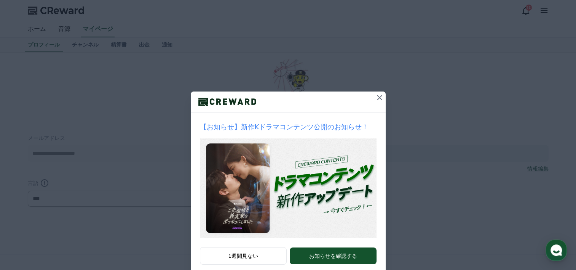
click at [379, 98] on icon at bounding box center [379, 97] width 9 height 9
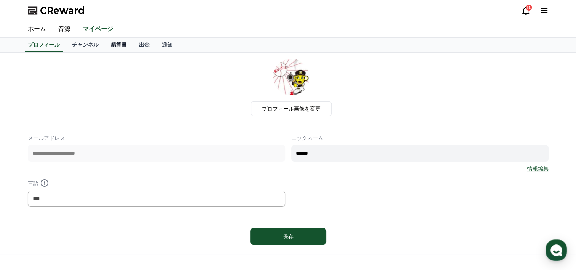
click at [105, 46] on link "精算書" at bounding box center [119, 45] width 28 height 14
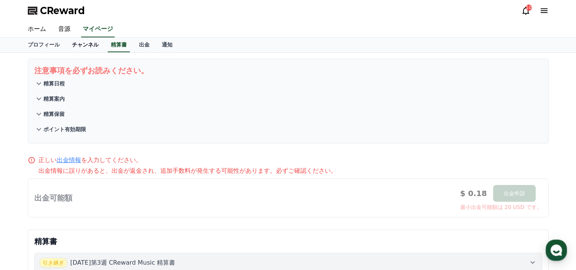
click at [75, 46] on link "チャンネル" at bounding box center [85, 45] width 39 height 14
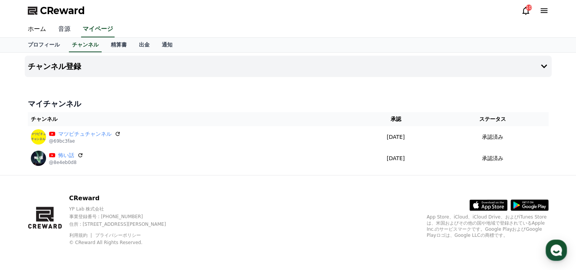
click at [59, 32] on link "音源" at bounding box center [64, 29] width 24 height 16
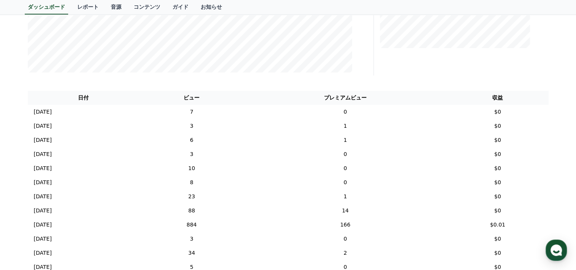
scroll to position [190, 0]
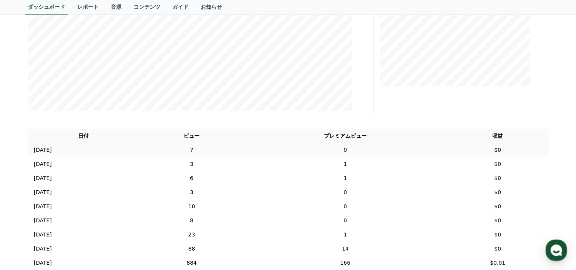
click at [234, 151] on td "7" at bounding box center [191, 150] width 104 height 14
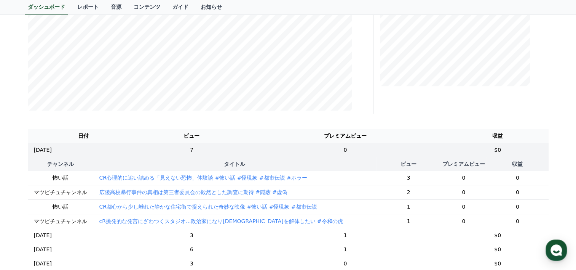
click at [128, 193] on p "広陵高校暴行事件の真相は第三者委員会の毅然とした調査に期待 #隠蔽 #虚偽" at bounding box center [193, 192] width 188 height 8
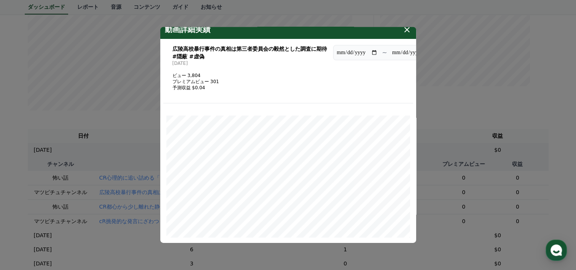
scroll to position [0, 0]
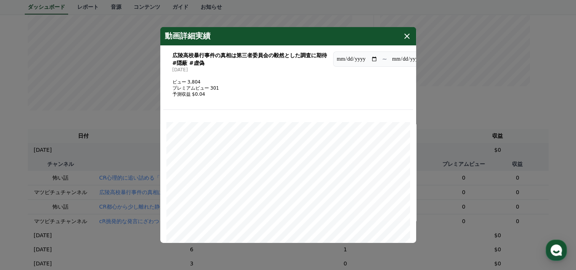
drag, startPoint x: 186, startPoint y: 56, endPoint x: 195, endPoint y: 56, distance: 9.5
click at [186, 56] on h3 "広陵高校暴行事件の真相は第三者委員会の毅然とした調査に期待 #隠蔽 #虚偽" at bounding box center [250, 58] width 155 height 15
click at [208, 37] on h4 "動画詳細実績" at bounding box center [188, 36] width 46 height 9
click at [224, 55] on h3 "広陵高校暴行事件の真相は第三者委員会の毅然とした調査に期待 #隠蔽 #虚偽" at bounding box center [250, 58] width 155 height 15
click at [272, 55] on h3 "広陵高校暴行事件の真相は第三者委員会の毅然とした調査に期待 #隠蔽 #虚偽" at bounding box center [250, 58] width 155 height 15
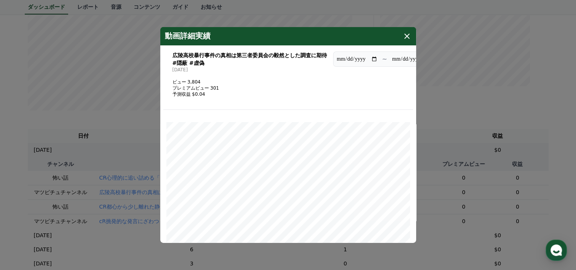
click at [395, 61] on input "**********" at bounding box center [412, 59] width 41 height 8
click at [362, 59] on input "**********" at bounding box center [357, 59] width 41 height 8
click at [405, 37] on icon "modal" at bounding box center [407, 36] width 9 height 9
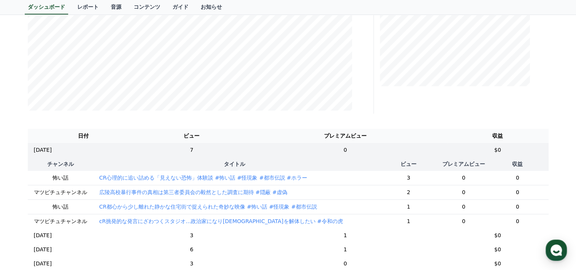
click at [255, 194] on p "広陵高校暴行事件の真相は第三者委員会の毅然とした調査に期待 #隠蔽 #虚偽" at bounding box center [193, 192] width 188 height 8
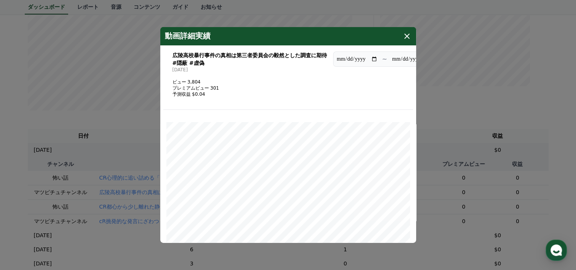
click at [186, 58] on h3 "広陵高校暴行事件の真相は第三者委員会の毅然とした調査に期待 #隠蔽 #虚偽" at bounding box center [250, 58] width 155 height 15
click at [174, 58] on h3 "広陵高校暴行事件の真相は第三者委員会の毅然とした調査に期待 #隠蔽 #虚偽" at bounding box center [250, 58] width 155 height 15
drag, startPoint x: 201, startPoint y: 58, endPoint x: 206, endPoint y: 58, distance: 5.0
click at [203, 58] on h3 "広陵高校暴行事件の真相は第三者委員会の毅然とした調査に期待 #隠蔽 #虚偽" at bounding box center [250, 58] width 155 height 15
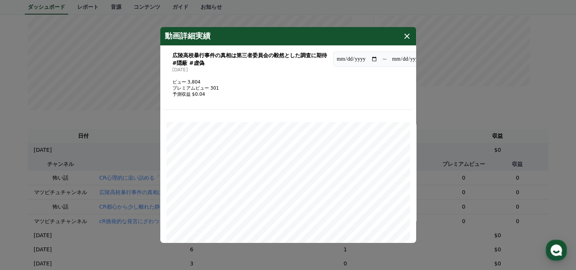
click at [287, 55] on h3 "広陵高校暴行事件の真相は第三者委員会の毅然とした調査に期待 #隠蔽 #虚偽" at bounding box center [250, 58] width 155 height 15
click at [86, 192] on button "close modal" at bounding box center [288, 135] width 576 height 270
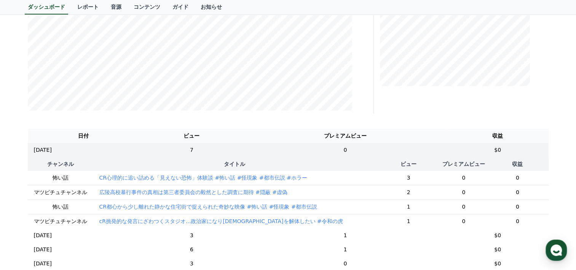
click at [100, 192] on p "広陵高校暴行事件の真相は第三者委員会の毅然とした調査に期待 #隠蔽 #虚偽" at bounding box center [193, 192] width 188 height 8
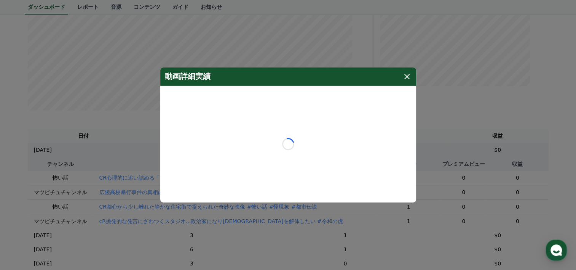
click at [100, 192] on button "close modal" at bounding box center [288, 135] width 576 height 270
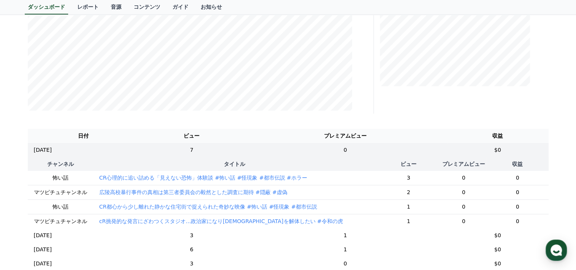
click at [100, 192] on p "広陵高校暴行事件の真相は第三者委員会の毅然とした調査に期待 #隠蔽 #虚偽" at bounding box center [193, 192] width 188 height 8
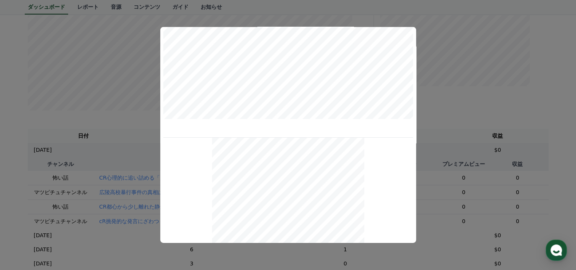
scroll to position [328, 0]
click at [106, 71] on button "close modal" at bounding box center [288, 135] width 576 height 270
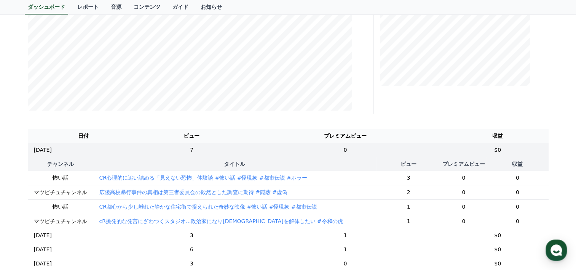
click at [99, 219] on p "cR挑発的な発言にざわつくスタジオ...政治家になり[DEMOGRAPHIC_DATA]を解体したい #令和の虎" at bounding box center [221, 221] width 244 height 8
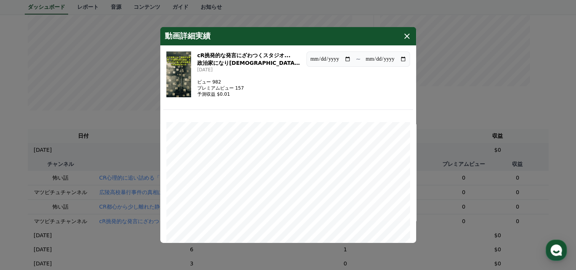
click at [187, 87] on img "modal" at bounding box center [178, 74] width 25 height 46
click at [408, 38] on icon "modal" at bounding box center [407, 36] width 9 height 9
